Goal: Navigation & Orientation: Find specific page/section

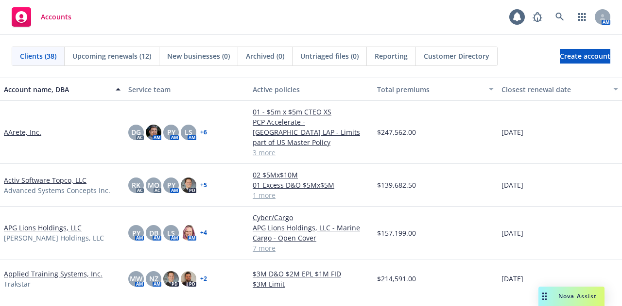
click at [43, 16] on span "Accounts" at bounding box center [56, 17] width 31 height 8
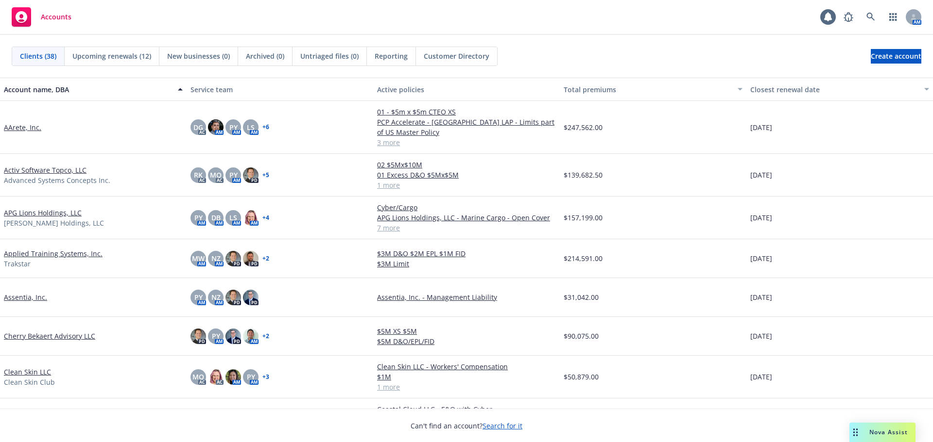
click at [52, 22] on div "Accounts" at bounding box center [42, 16] width 60 height 19
